Goal: Task Accomplishment & Management: Manage account settings

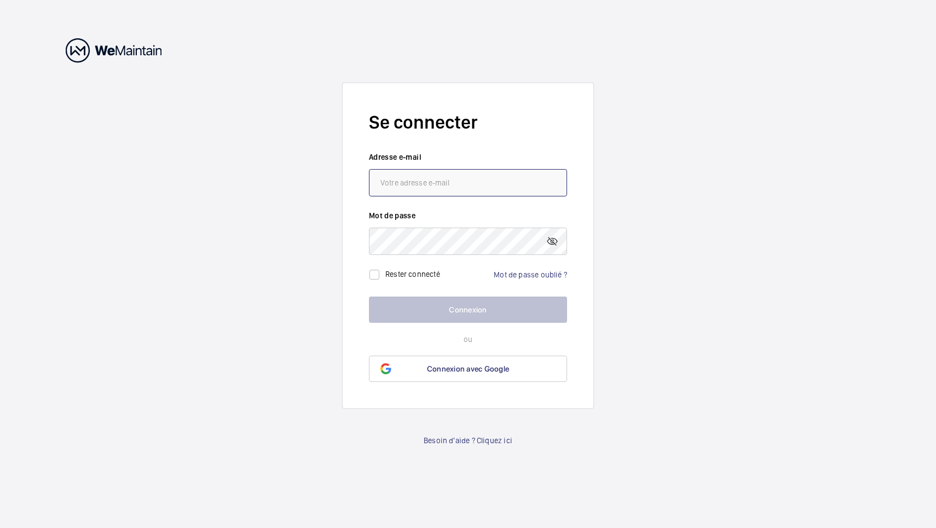
type input "[EMAIL_ADDRESS][DOMAIN_NAME]"
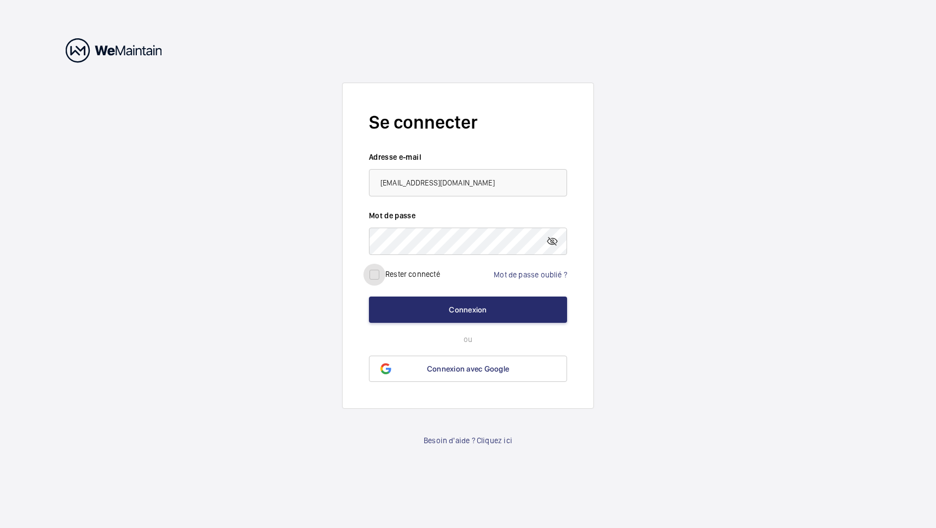
click at [375, 275] on input "checkbox" at bounding box center [375, 275] width 22 height 22
checkbox input "true"
click at [411, 303] on button "Connexion" at bounding box center [468, 310] width 198 height 26
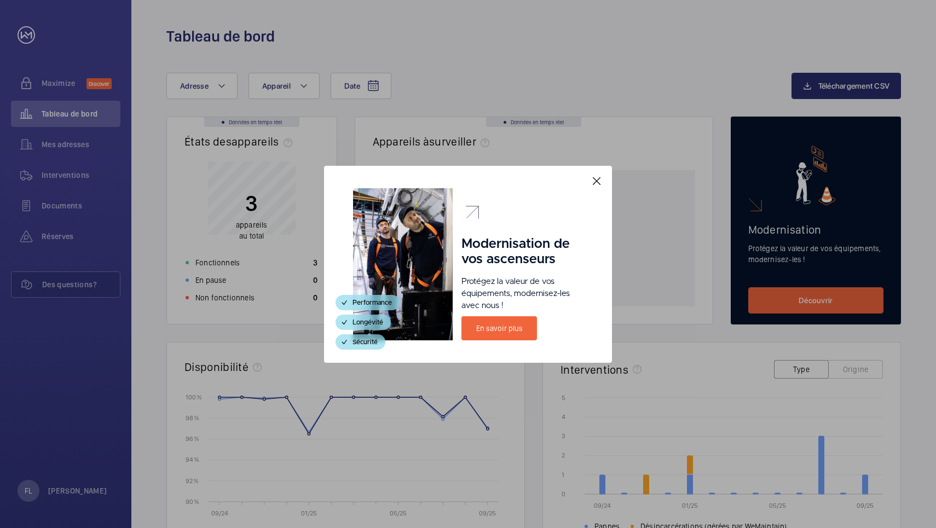
click at [595, 179] on mat-icon at bounding box center [596, 181] width 13 height 13
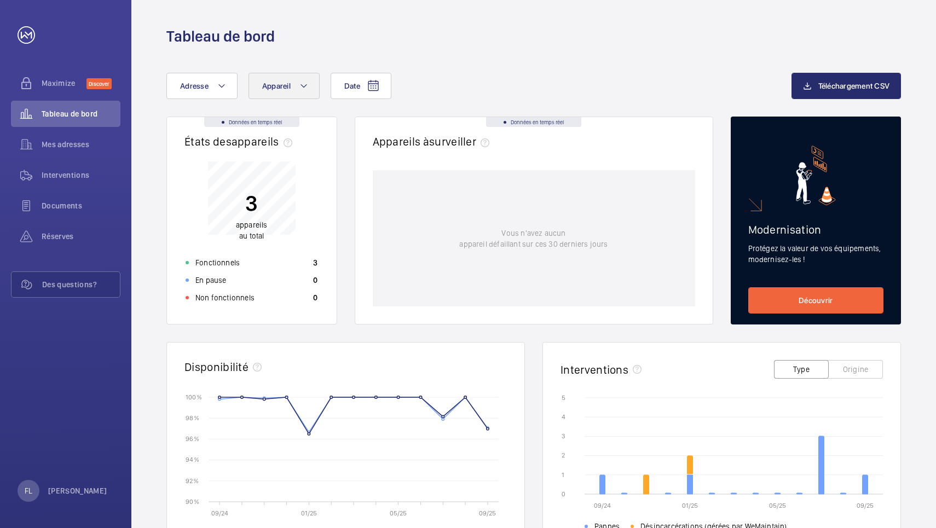
click at [309, 84] on button "Appareil" at bounding box center [284, 86] width 71 height 26
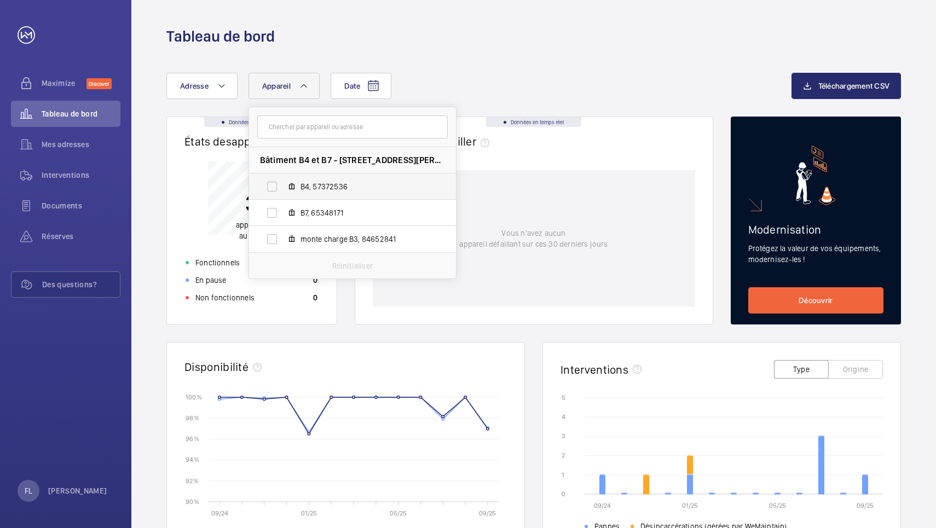
click at [315, 184] on span "B4, 57372536" at bounding box center [364, 186] width 127 height 11
click at [283, 184] on input "B4, 57372536" at bounding box center [272, 187] width 22 height 22
checkbox input "true"
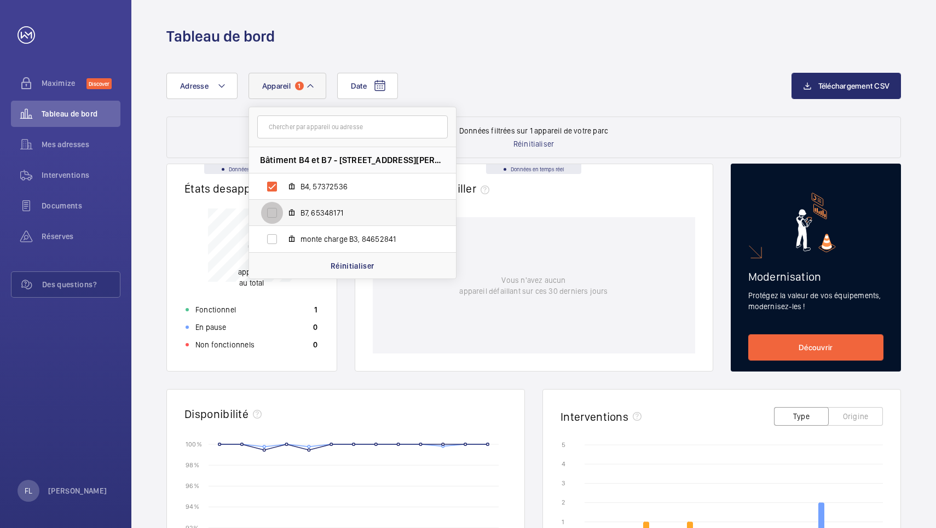
click at [274, 212] on input "B7, 65348171" at bounding box center [272, 213] width 22 height 22
checkbox input "true"
click at [520, 103] on div "Date Adresse Appareil 2 Bâtiment B4 et B7 - 37 Rue Gustave Eiffel - 37 Rue Gust…" at bounding box center [533, 95] width 735 height 44
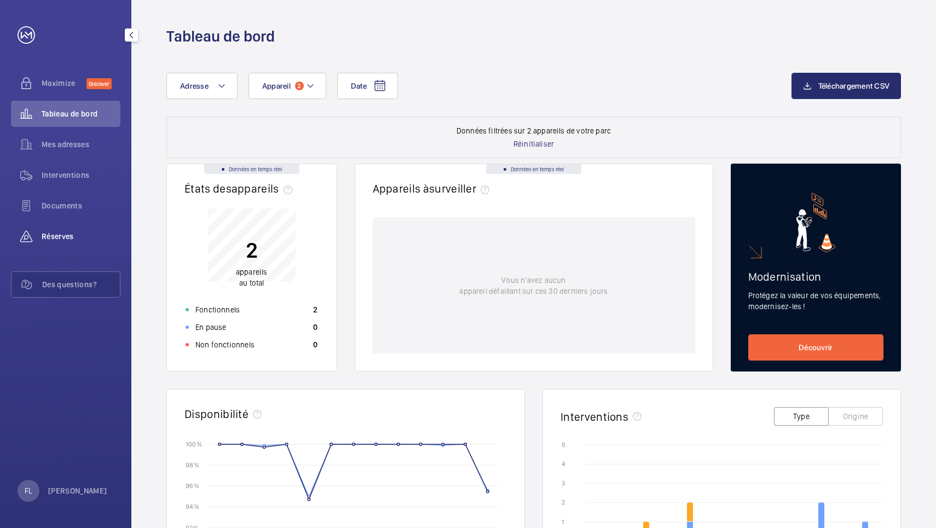
click at [59, 238] on span "Réserves" at bounding box center [81, 236] width 79 height 11
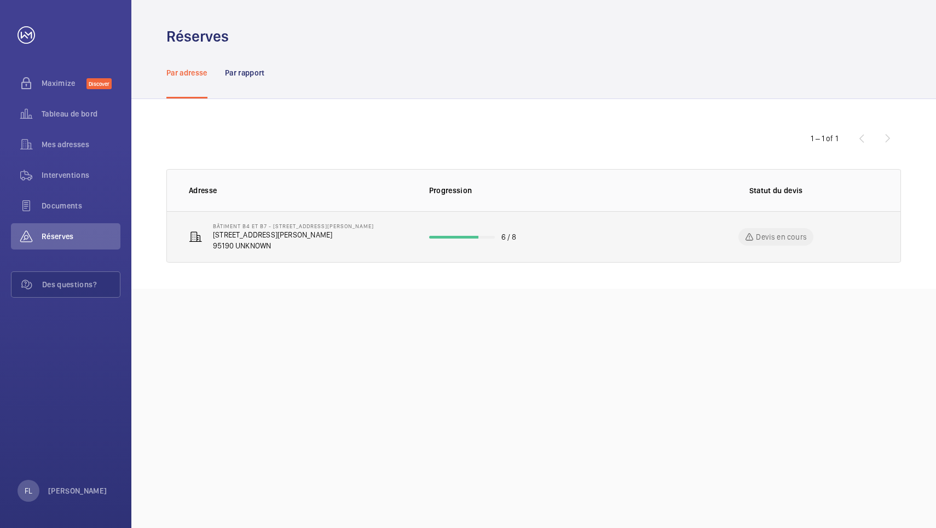
click at [326, 239] on p "37 Rue Gustave Eiffel, 95190" at bounding box center [293, 234] width 161 height 11
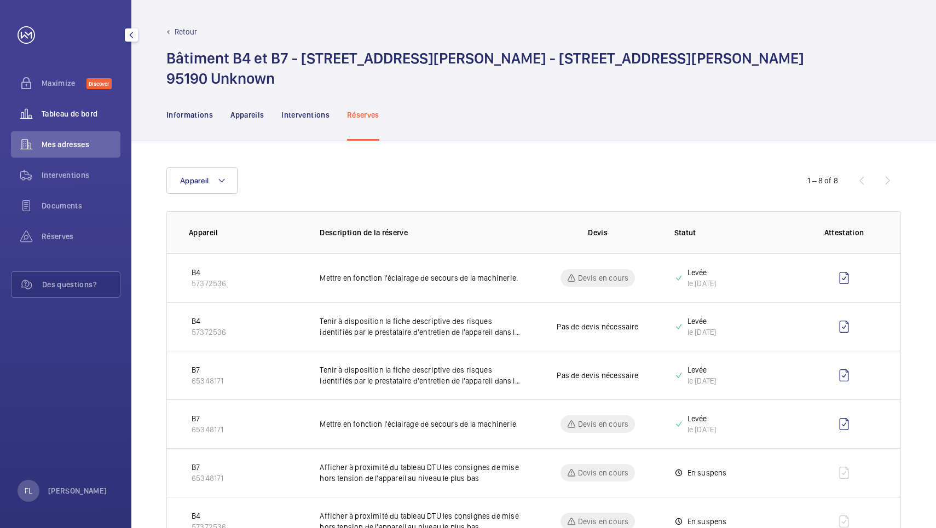
click at [56, 112] on span "Tableau de bord" at bounding box center [81, 113] width 79 height 11
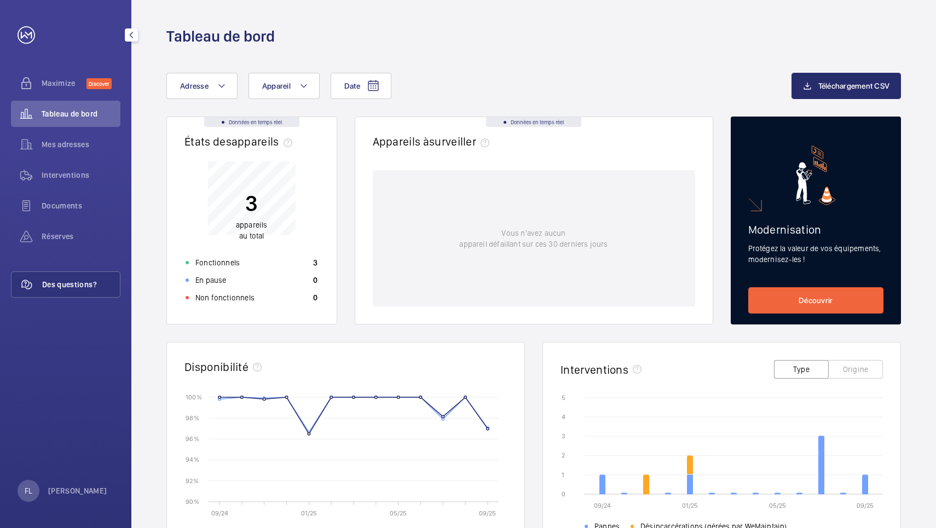
click at [62, 281] on span "Des questions?" at bounding box center [81, 284] width 78 height 11
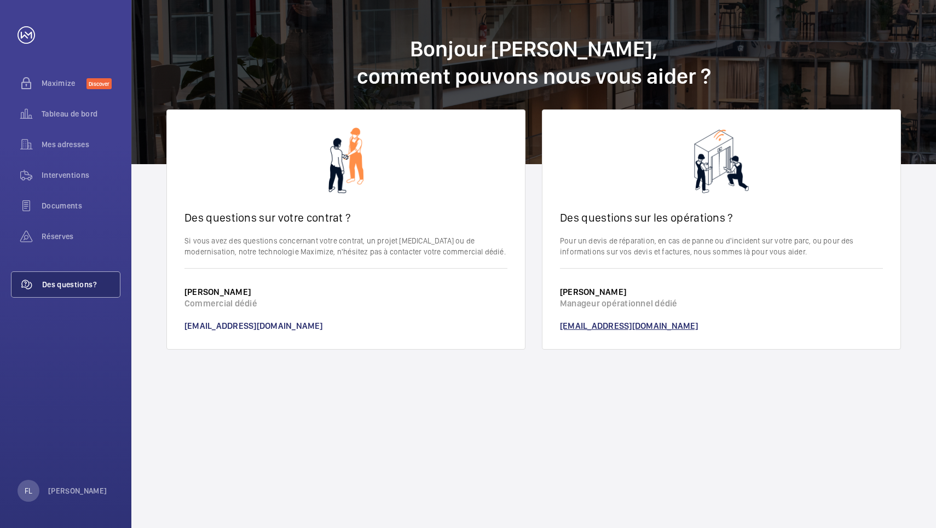
click at [583, 324] on link "support@wemaintain.com" at bounding box center [629, 326] width 139 height 10
click at [59, 116] on span "Tableau de bord" at bounding box center [81, 113] width 79 height 11
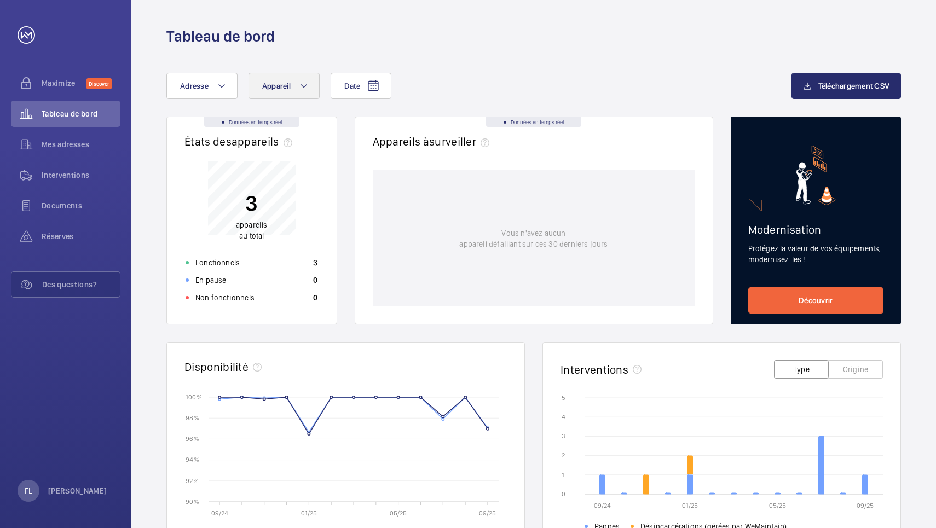
click at [300, 87] on mat-icon at bounding box center [304, 85] width 9 height 13
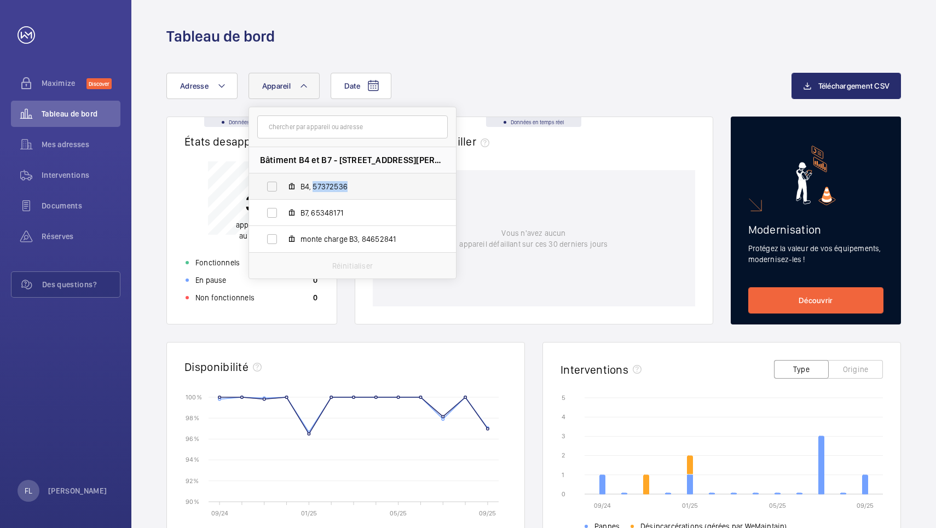
drag, startPoint x: 313, startPoint y: 187, endPoint x: 355, endPoint y: 191, distance: 42.9
click at [355, 191] on span "B4, 57372536" at bounding box center [364, 186] width 127 height 11
click at [283, 191] on input "B4, 57372536" at bounding box center [272, 187] width 22 height 22
checkbox input "true"
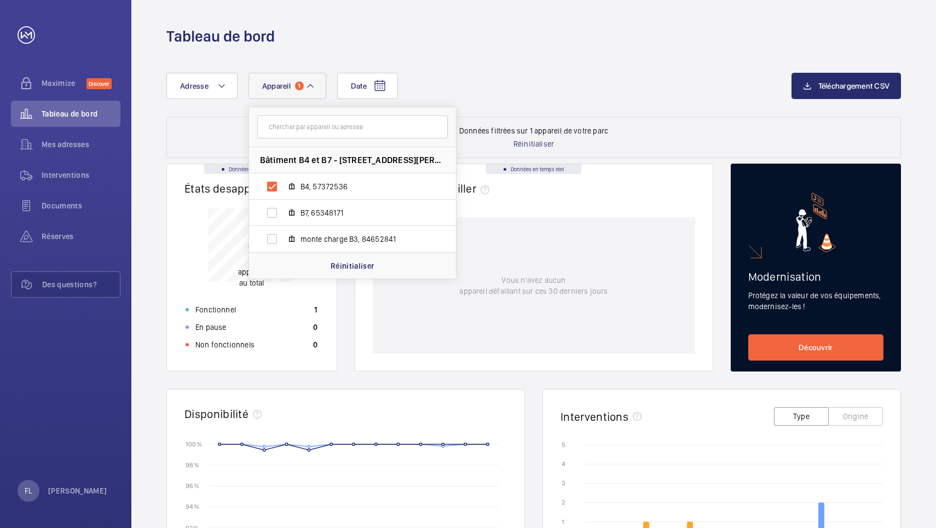
click at [493, 218] on div "Vous n'avez aucun appareil défaillant sur ces 30 derniers jours" at bounding box center [534, 285] width 323 height 136
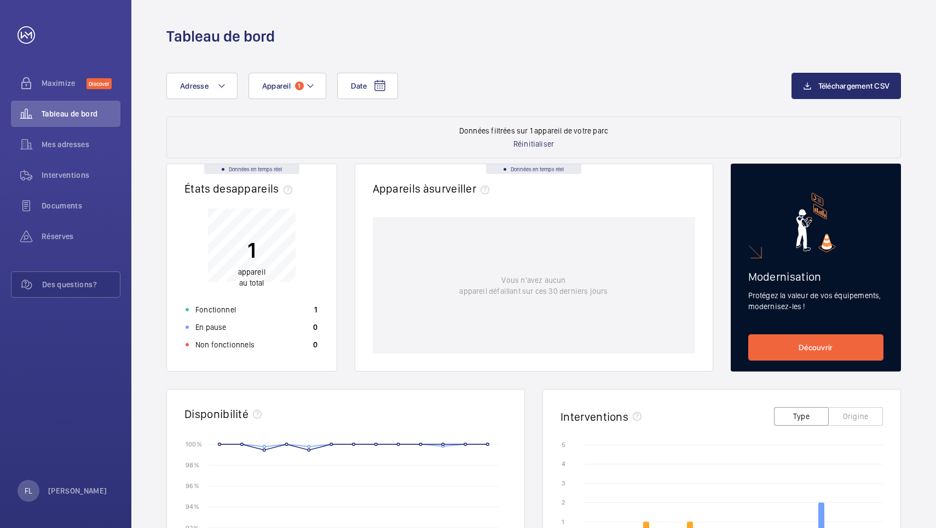
click at [532, 143] on p "Réinitialiser" at bounding box center [534, 144] width 41 height 11
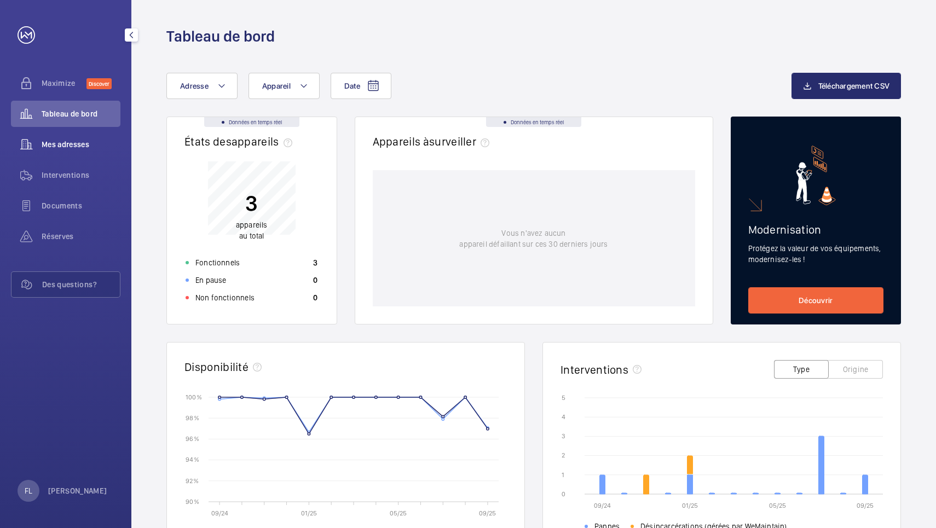
click at [60, 145] on span "Mes adresses" at bounding box center [81, 144] width 79 height 11
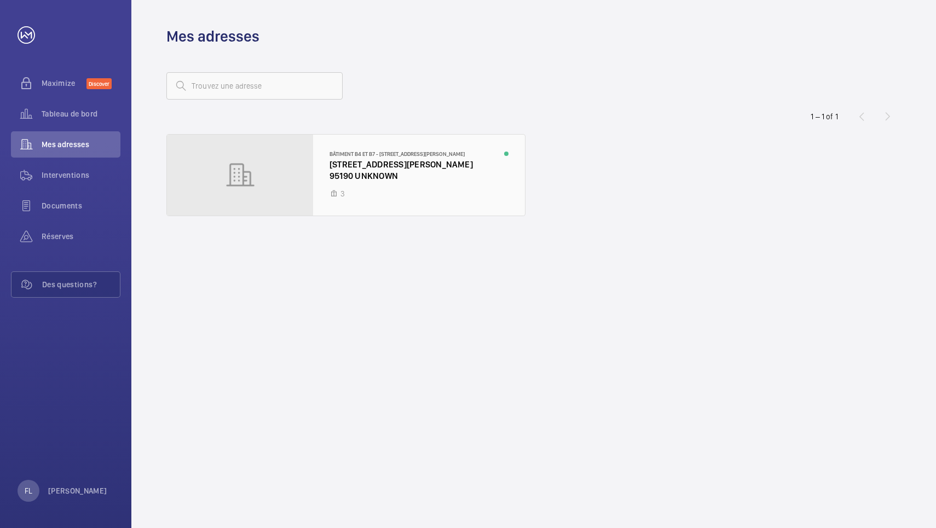
click at [363, 161] on div at bounding box center [346, 175] width 358 height 81
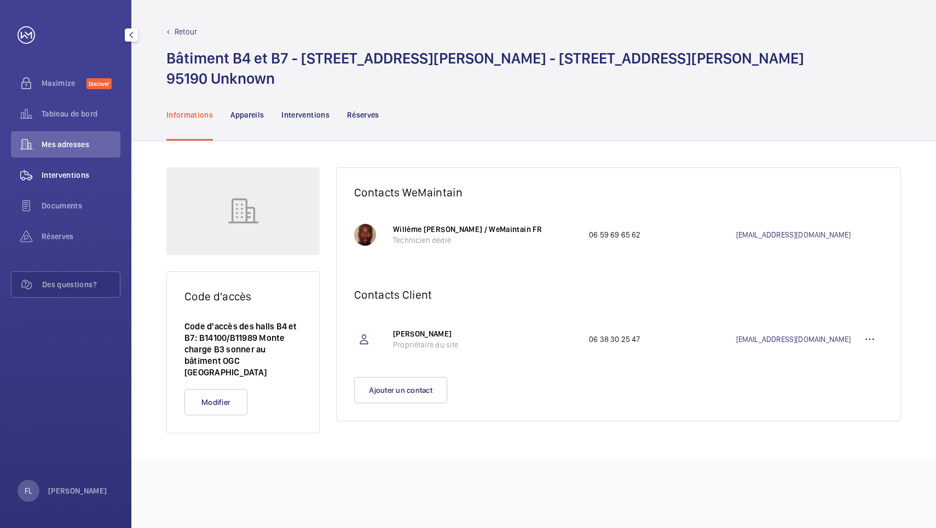
click at [60, 174] on span "Interventions" at bounding box center [81, 175] width 79 height 11
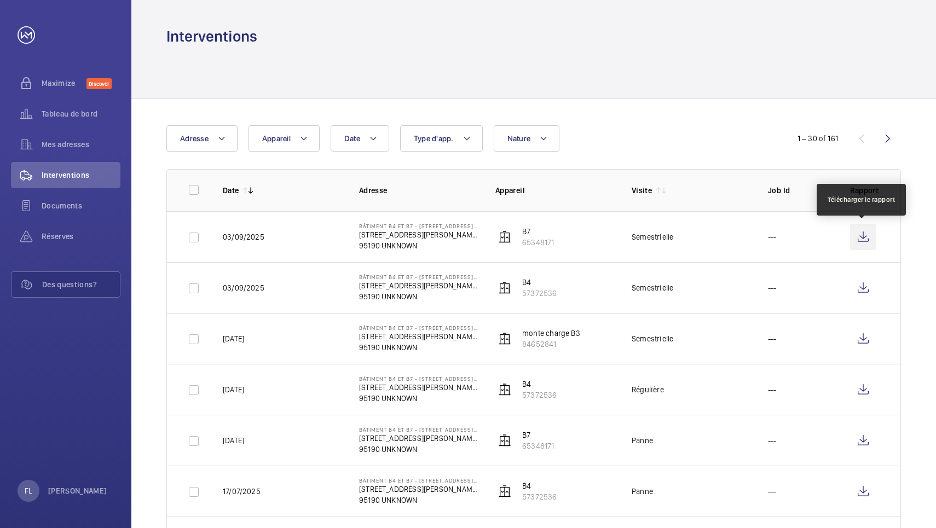
click at [865, 237] on wm-front-icon-button at bounding box center [863, 237] width 26 height 26
drag, startPoint x: 558, startPoint y: 242, endPoint x: 523, endPoint y: 242, distance: 35.1
click at [523, 242] on td "B7 65348171" at bounding box center [546, 236] width 136 height 51
copy p "65348171"
drag, startPoint x: 560, startPoint y: 292, endPoint x: 522, endPoint y: 291, distance: 37.8
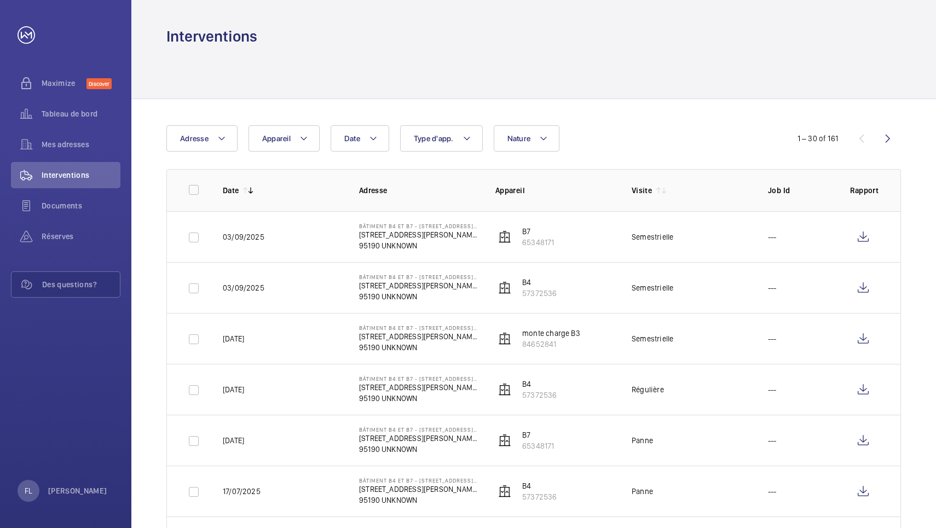
click at [522, 291] on td "B4 57372536" at bounding box center [546, 287] width 136 height 51
copy p "57372536"
click at [52, 209] on span "Documents" at bounding box center [81, 205] width 79 height 11
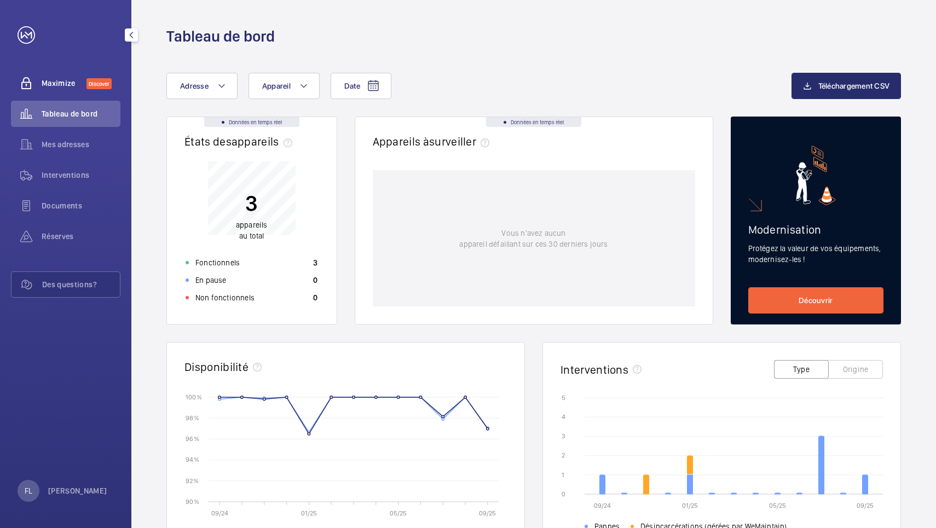
click at [58, 83] on span "Maximize" at bounding box center [64, 83] width 45 height 11
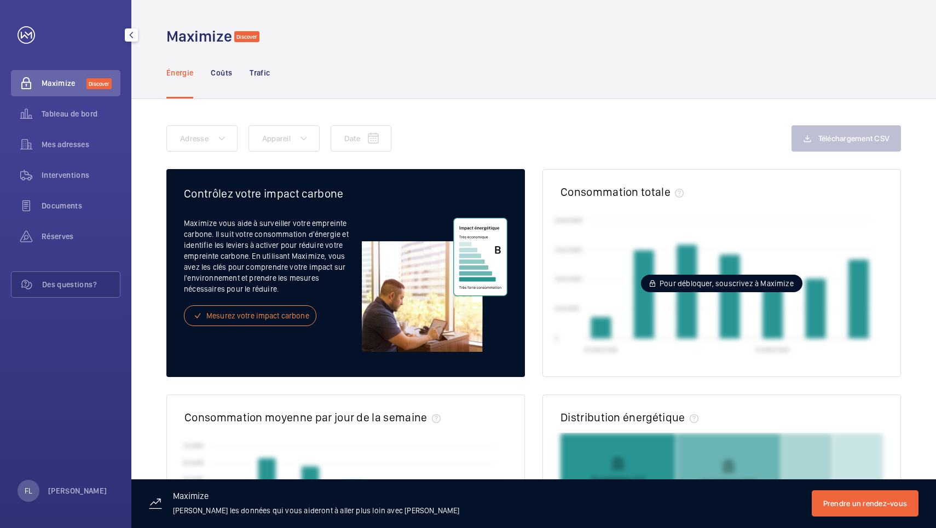
click at [25, 41] on link at bounding box center [27, 35] width 18 height 18
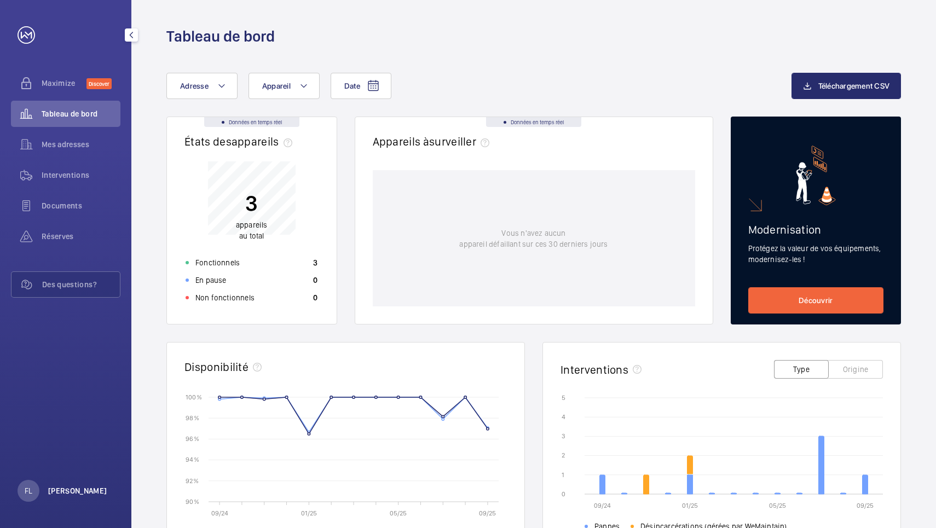
click at [59, 493] on p "[PERSON_NAME]" at bounding box center [77, 491] width 59 height 11
click at [68, 390] on div at bounding box center [468, 264] width 936 height 528
